Goal: Transaction & Acquisition: Subscribe to service/newsletter

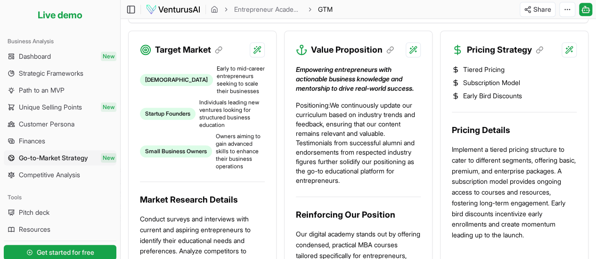
scroll to position [377, 0]
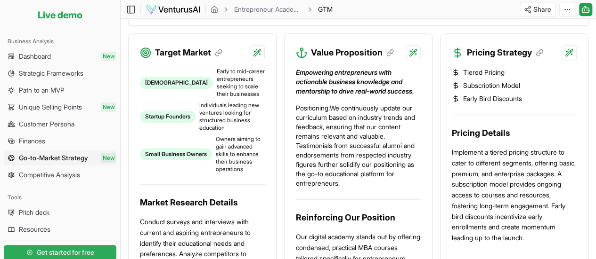
click at [81, 251] on span "Get started for free" at bounding box center [65, 252] width 57 height 9
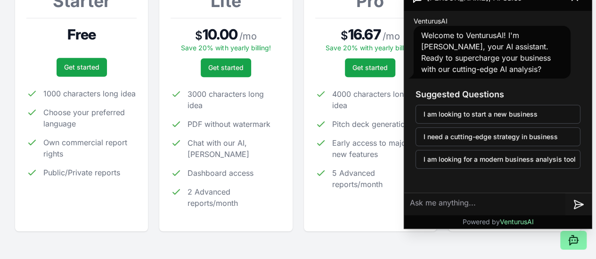
scroll to position [188, 0]
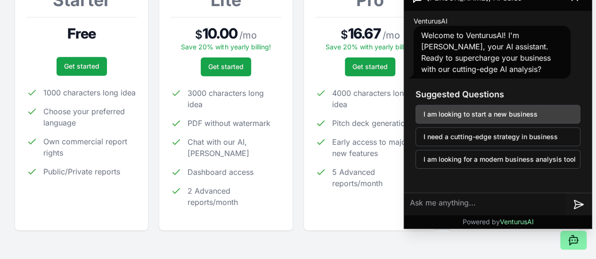
click at [478, 112] on button "I am looking to start a new business" at bounding box center [497, 114] width 165 height 19
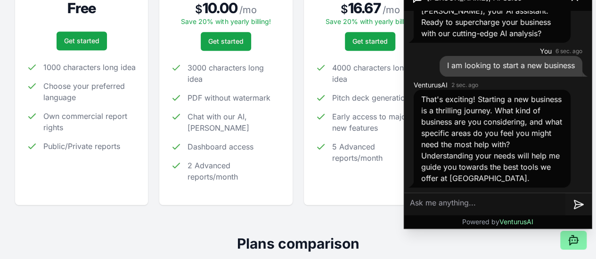
scroll to position [235, 0]
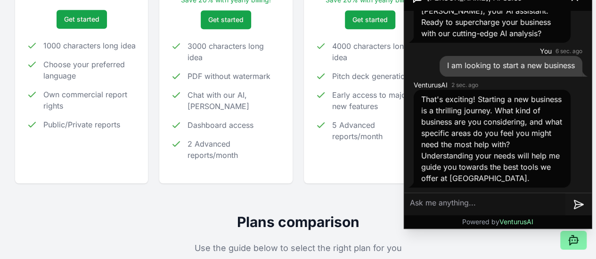
click at [513, 200] on textarea at bounding box center [484, 205] width 161 height 23
type textarea "r"
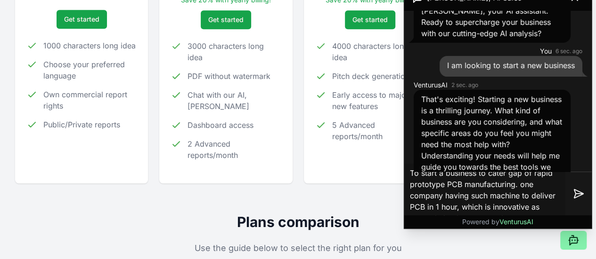
scroll to position [10, 0]
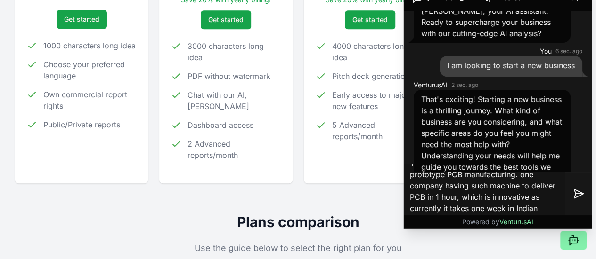
type textarea "To start a business to cater gap of rapid prototype PCB manufacturing. one comp…"
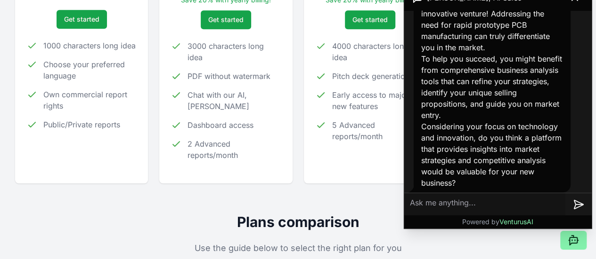
scroll to position [337, 0]
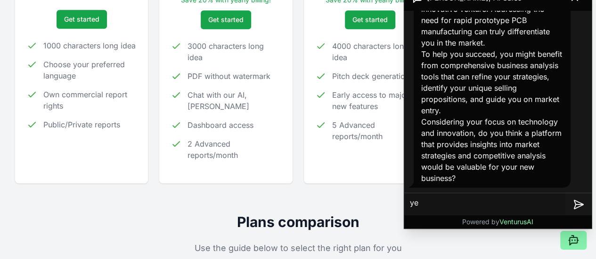
type textarea "yes"
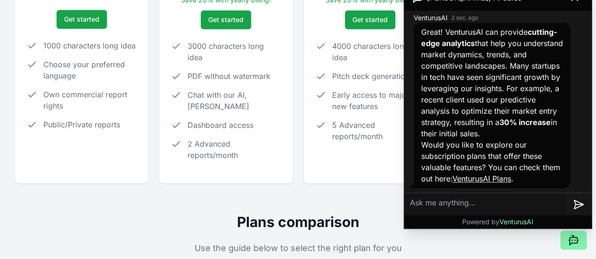
scroll to position [550, 0]
click at [511, 178] on link "VenturusAI Plans" at bounding box center [481, 178] width 59 height 9
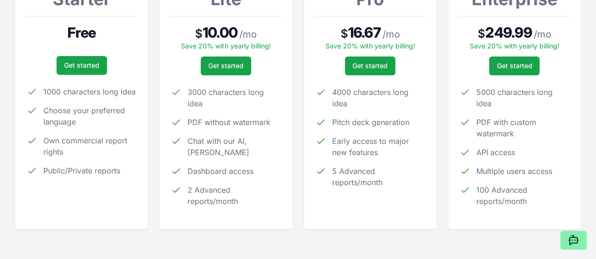
scroll to position [188, 0]
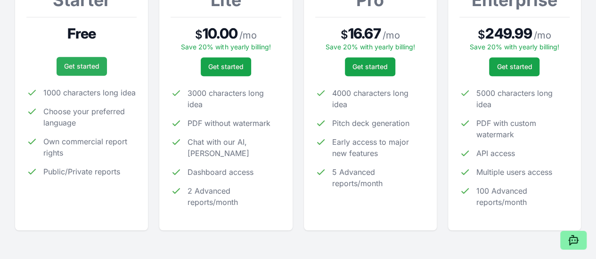
click at [77, 69] on link "Get started" at bounding box center [82, 66] width 50 height 19
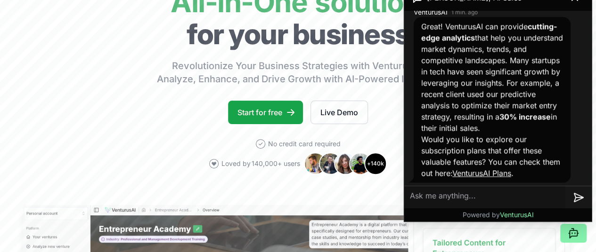
scroll to position [557, 0]
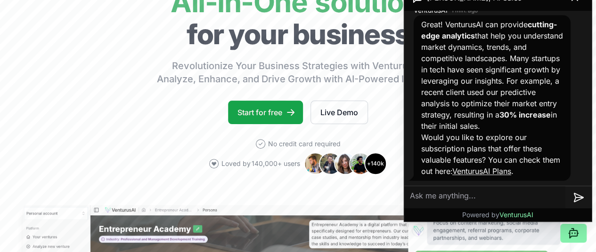
click at [497, 195] on textarea at bounding box center [484, 197] width 161 height 23
click at [500, 173] on link "VenturusAI Plans" at bounding box center [481, 171] width 59 height 9
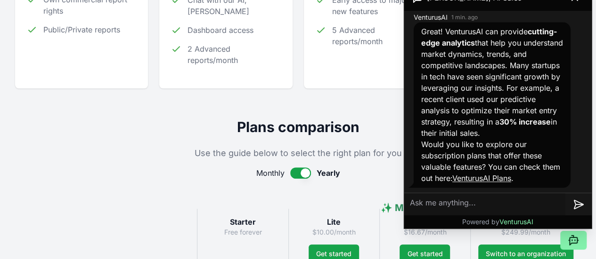
scroll to position [377, 0]
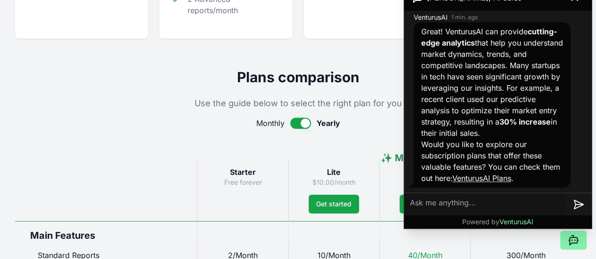
click at [496, 180] on link "VenturusAI Plans" at bounding box center [481, 178] width 59 height 9
